Goal: Task Accomplishment & Management: Manage account settings

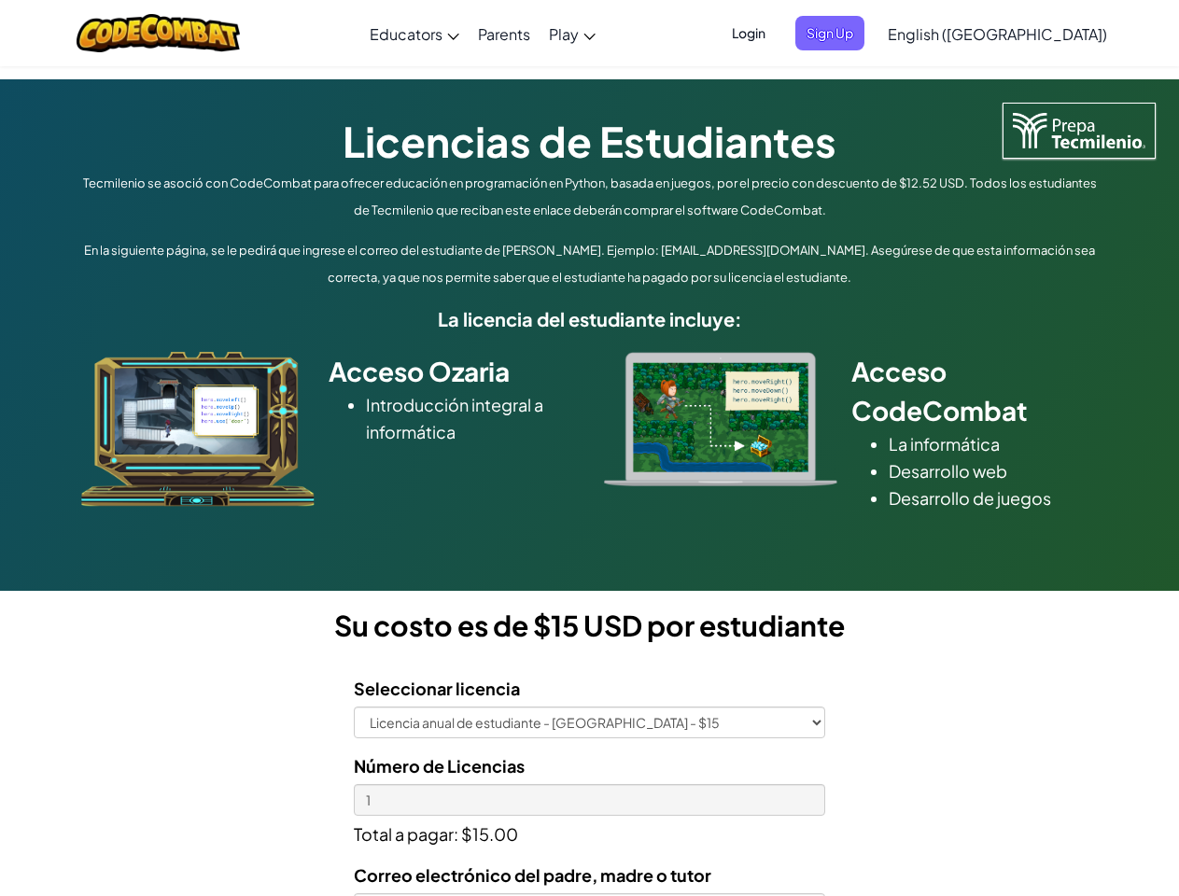
click at [590, 448] on div at bounding box center [720, 419] width 261 height 134
click at [777, 33] on span "Login" at bounding box center [749, 33] width 56 height 35
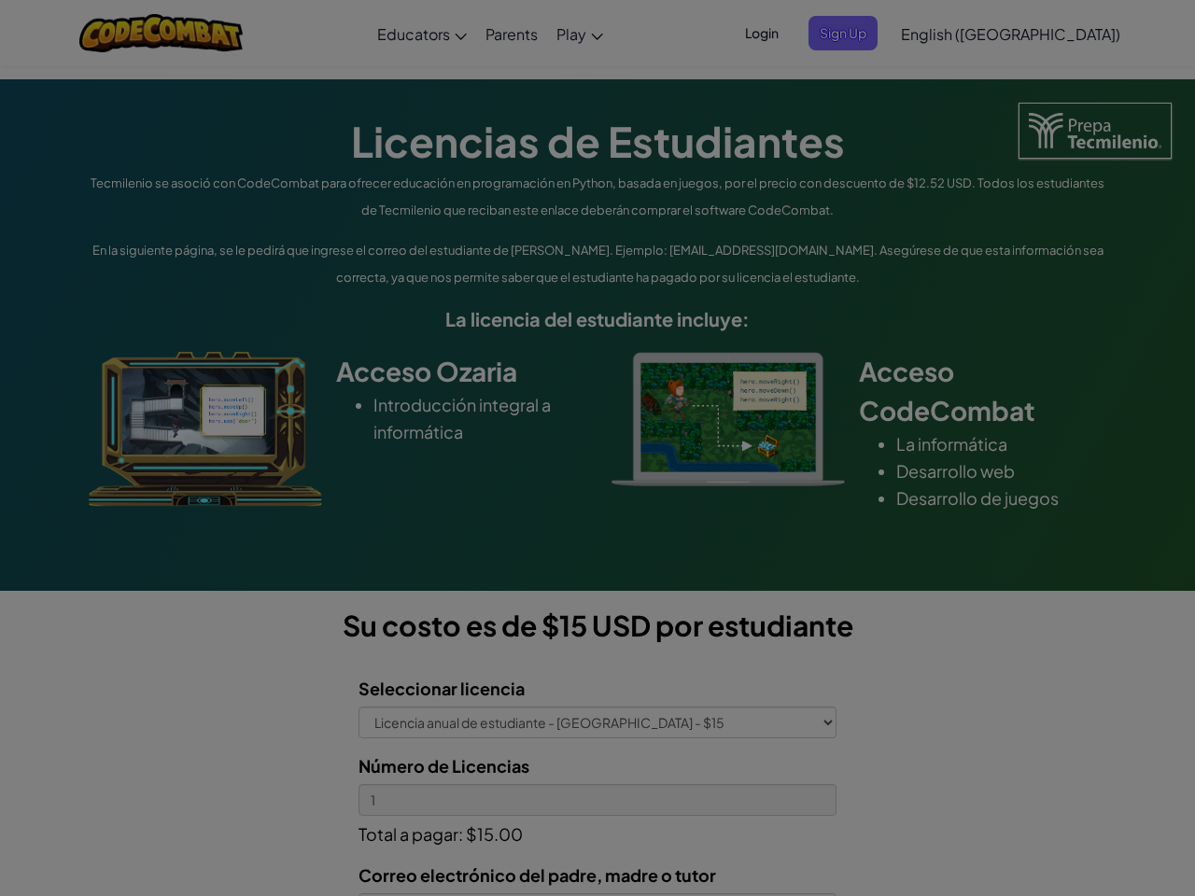
click at [861, 33] on div at bounding box center [597, 448] width 1195 height 896
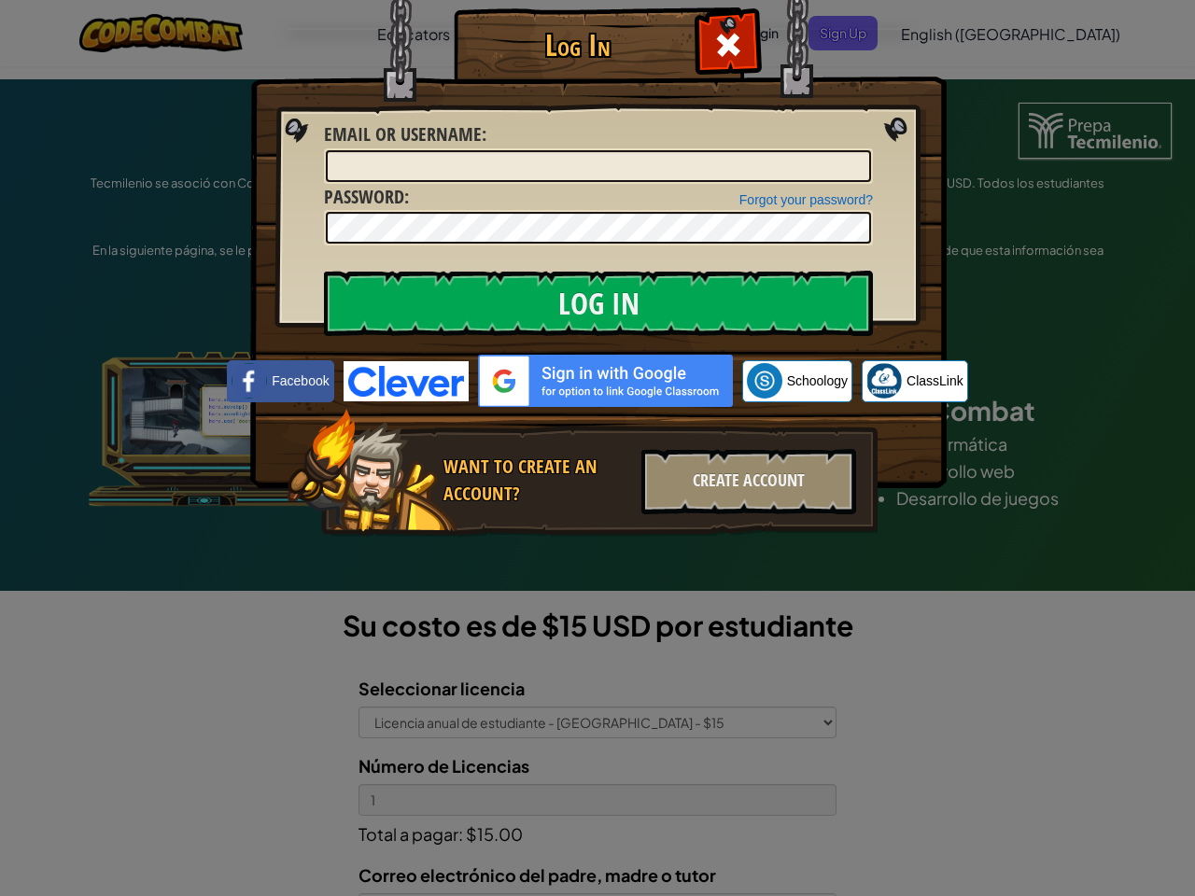
click at [944, 33] on div "Log In Unknown Error Email or Username : Forgot your password? Password : Log I…" at bounding box center [597, 448] width 1195 height 896
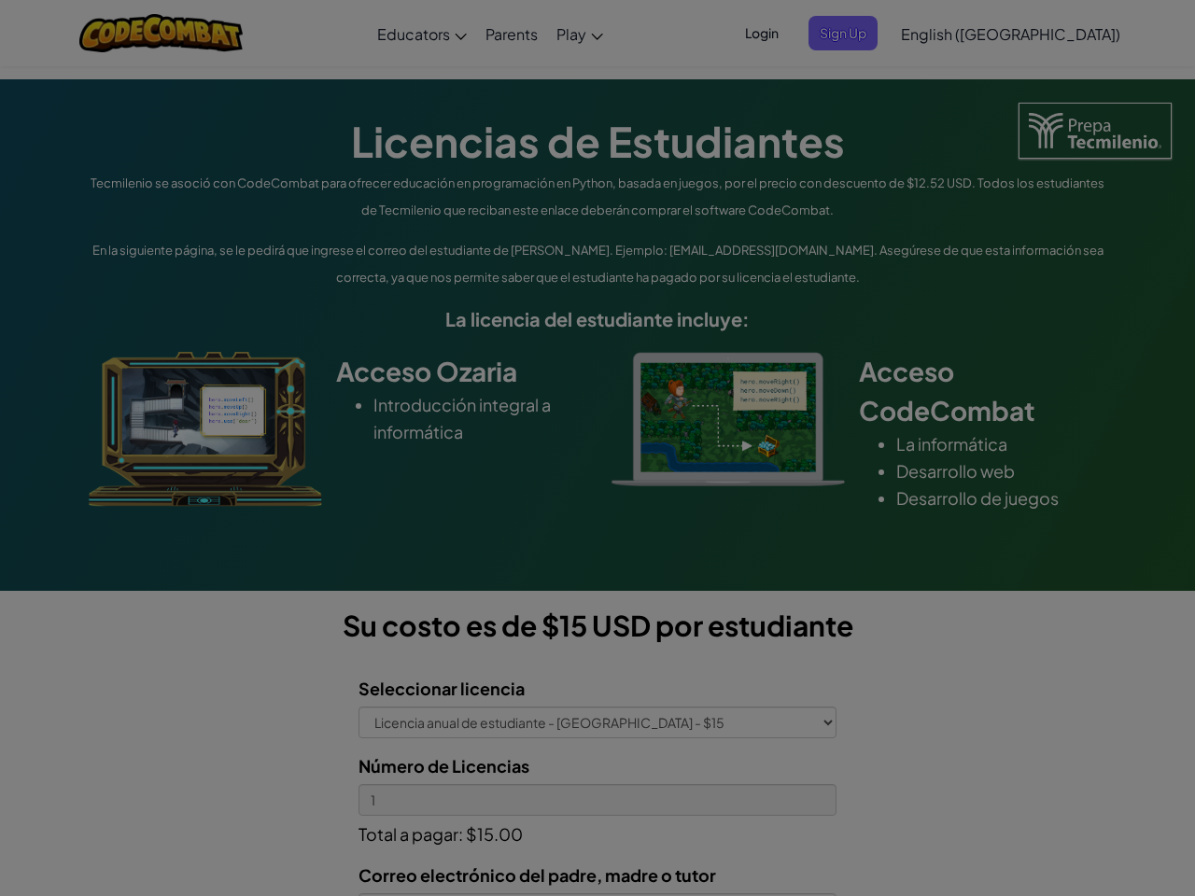
click at [1044, 34] on div at bounding box center [597, 448] width 1195 height 896
